Goal: Navigation & Orientation: Find specific page/section

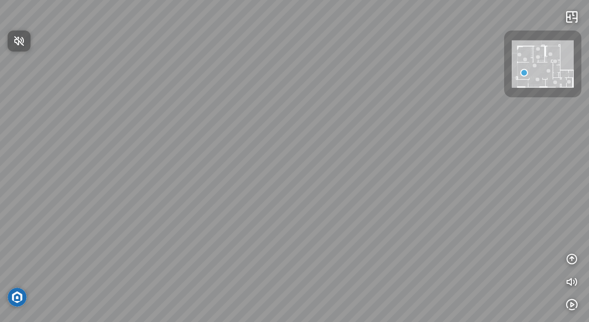
drag, startPoint x: 304, startPoint y: 214, endPoint x: 336, endPoint y: 236, distance: 38.8
click at [336, 236] on div at bounding box center [294, 161] width 589 height 322
click at [567, 39] on div at bounding box center [543, 64] width 62 height 52
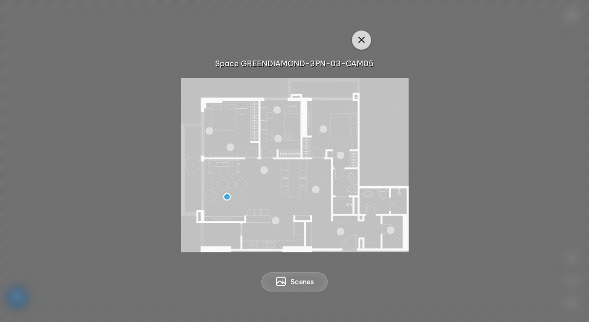
click at [359, 42] on icon "button" at bounding box center [361, 39] width 11 height 11
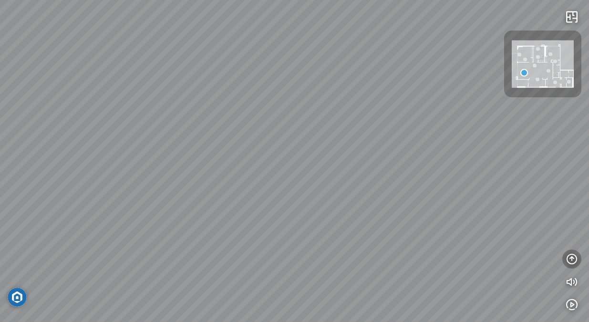
click at [571, 259] on icon "button" at bounding box center [571, 258] width 11 height 11
click at [571, 168] on icon "button" at bounding box center [571, 167] width 11 height 11
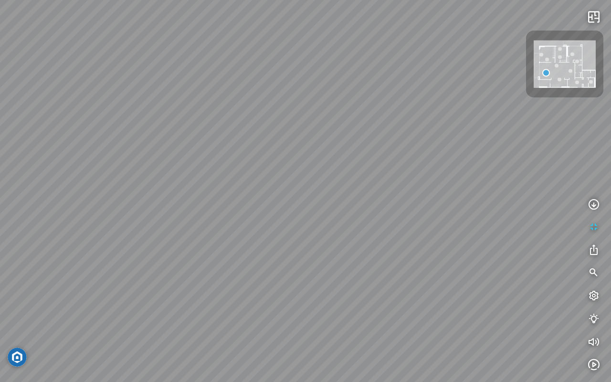
click at [500, 183] on div at bounding box center [305, 191] width 611 height 382
click at [589, 229] on icon "button" at bounding box center [593, 226] width 11 height 11
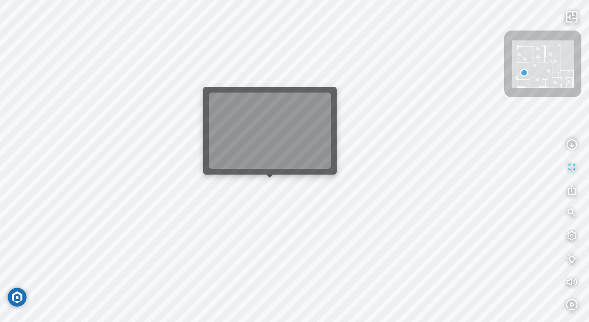
drag, startPoint x: 325, startPoint y: 193, endPoint x: 262, endPoint y: 184, distance: 64.2
click at [262, 184] on div at bounding box center [294, 161] width 589 height 322
click at [271, 184] on div at bounding box center [294, 161] width 589 height 322
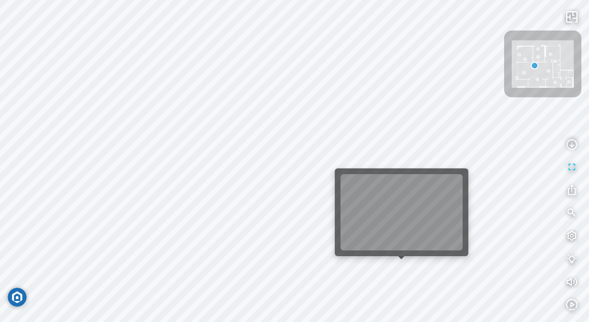
click at [405, 263] on div at bounding box center [294, 161] width 589 height 322
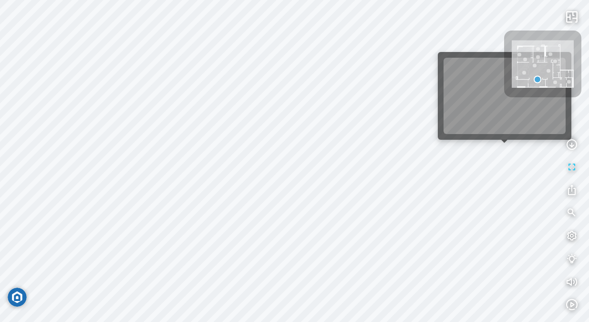
click at [502, 147] on div at bounding box center [294, 161] width 589 height 322
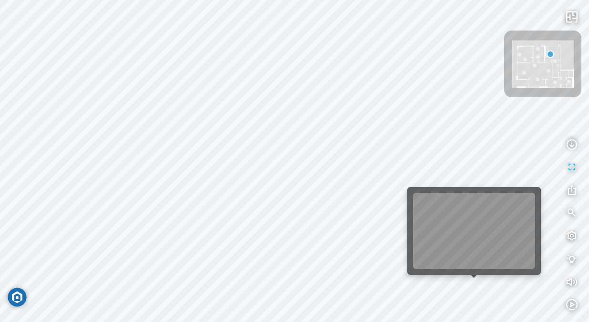
click at [471, 283] on div at bounding box center [294, 161] width 589 height 322
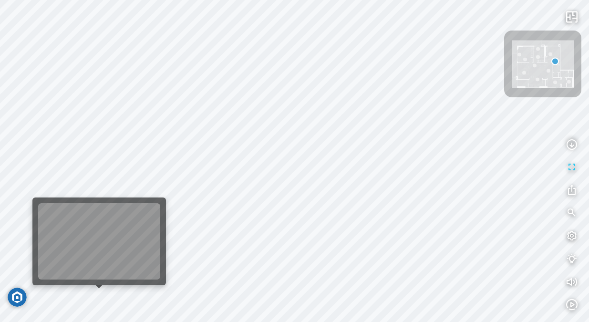
click at [106, 291] on div at bounding box center [294, 161] width 589 height 322
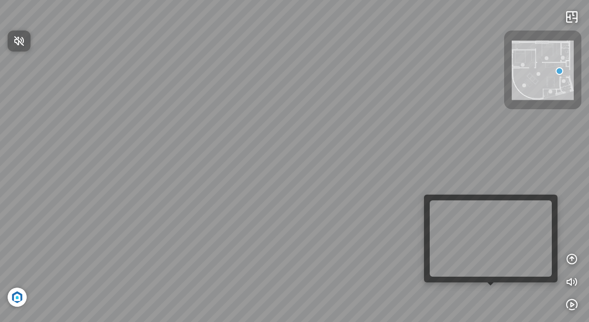
click at [492, 289] on div at bounding box center [294, 161] width 589 height 322
click at [492, 286] on div at bounding box center [491, 285] width 7 height 7
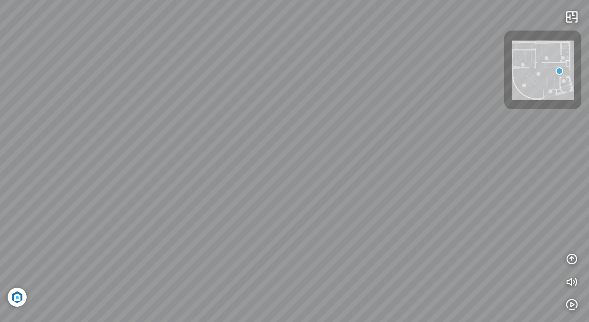
click at [412, 195] on div at bounding box center [294, 161] width 589 height 322
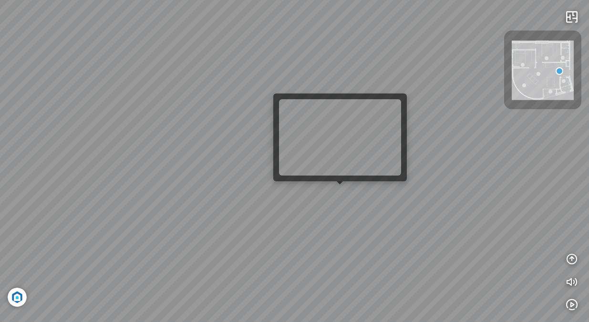
click at [338, 192] on div at bounding box center [294, 161] width 589 height 322
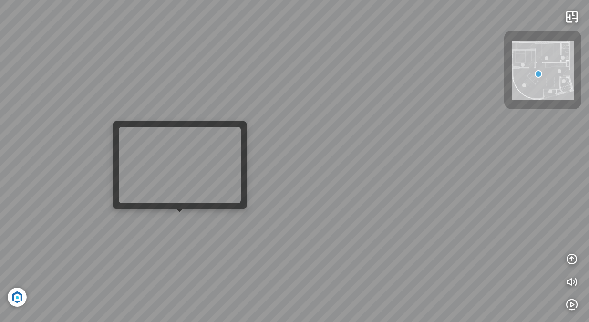
click at [176, 218] on div at bounding box center [294, 161] width 589 height 322
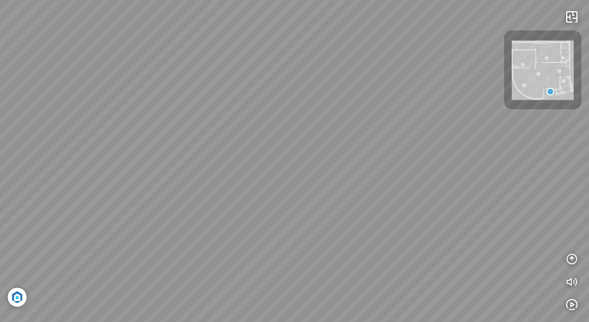
click at [540, 73] on div at bounding box center [539, 74] width 4 height 4
click at [526, 83] on img at bounding box center [543, 71] width 62 height 60
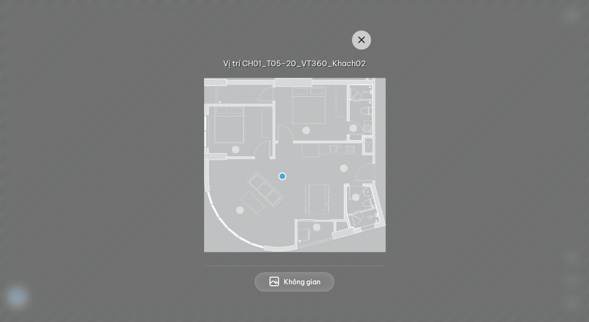
click at [354, 127] on div at bounding box center [354, 129] width 8 height 8
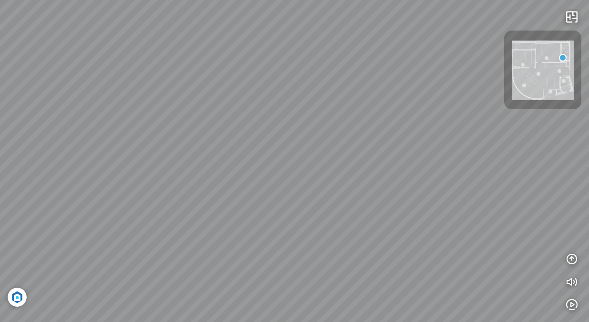
click at [546, 59] on div at bounding box center [547, 58] width 4 height 4
